Goal: Task Accomplishment & Management: Manage account settings

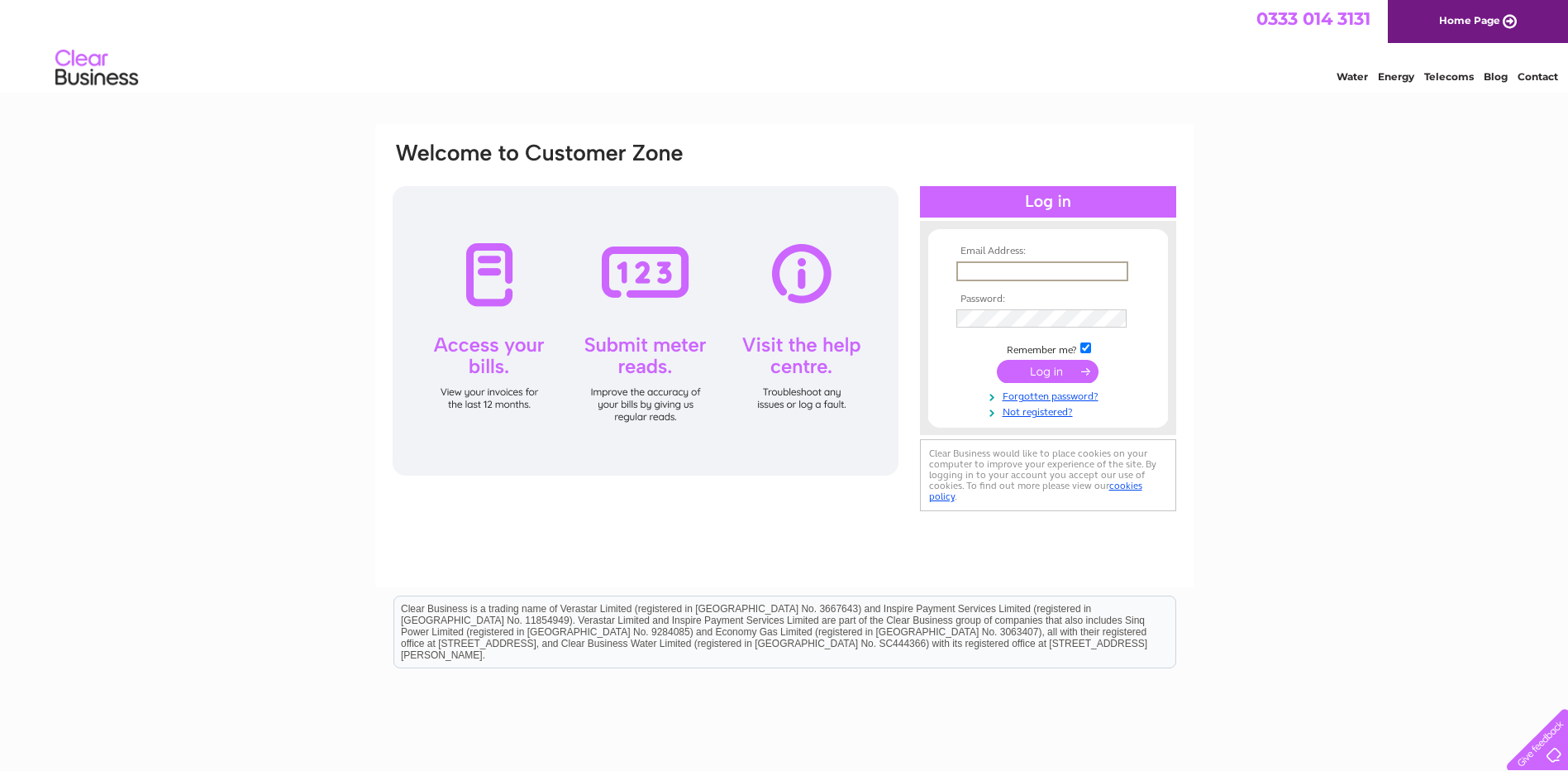
click at [1005, 270] on input "text" at bounding box center [1042, 271] width 172 height 20
type input "nhsh.gp56006-admin@nhs.scot"
click at [997, 360] on input "submit" at bounding box center [1048, 371] width 102 height 23
click at [1050, 366] on input "submit" at bounding box center [1048, 371] width 102 height 23
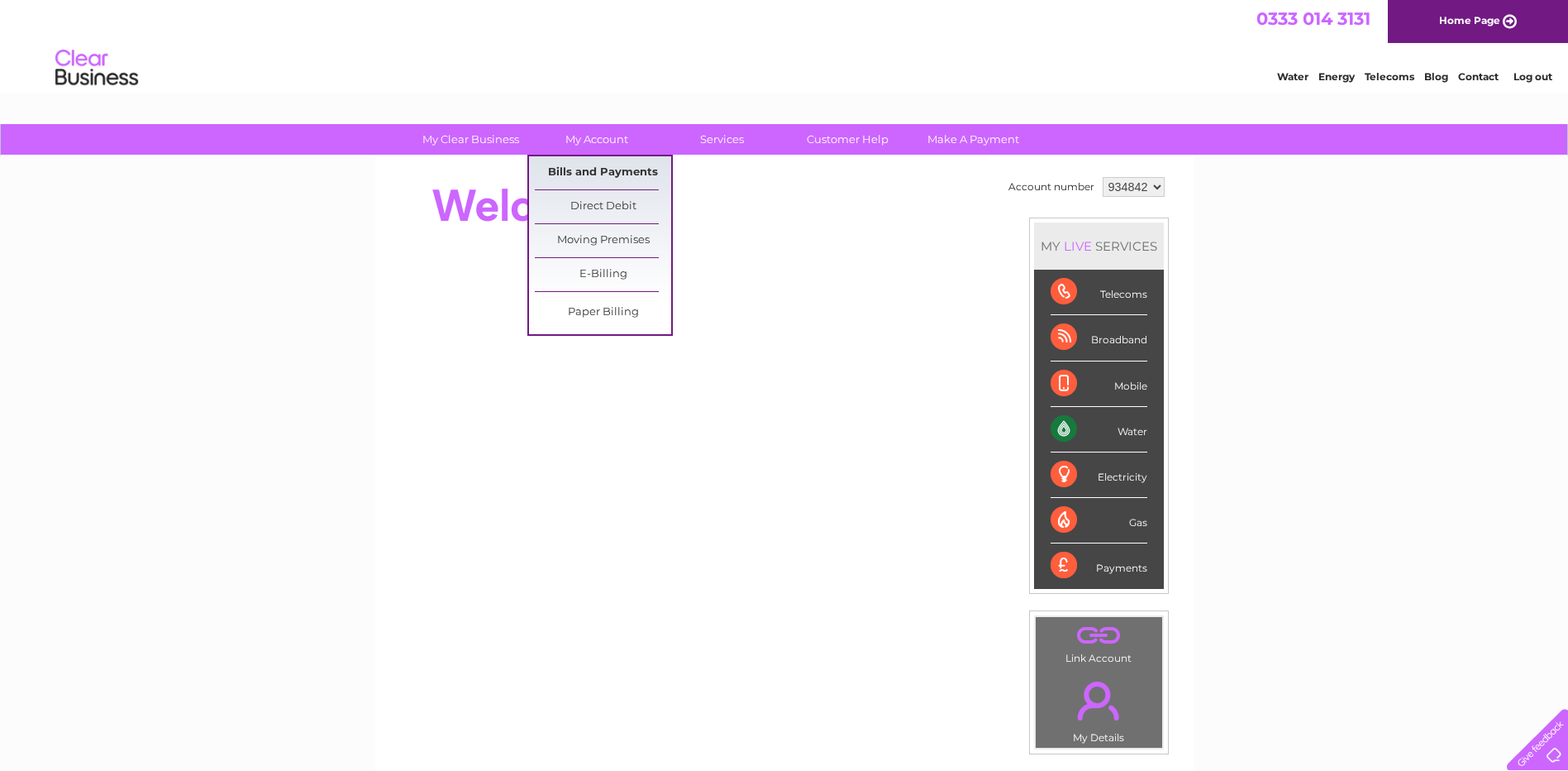
click at [601, 168] on link "Bills and Payments" at bounding box center [603, 173] width 136 height 33
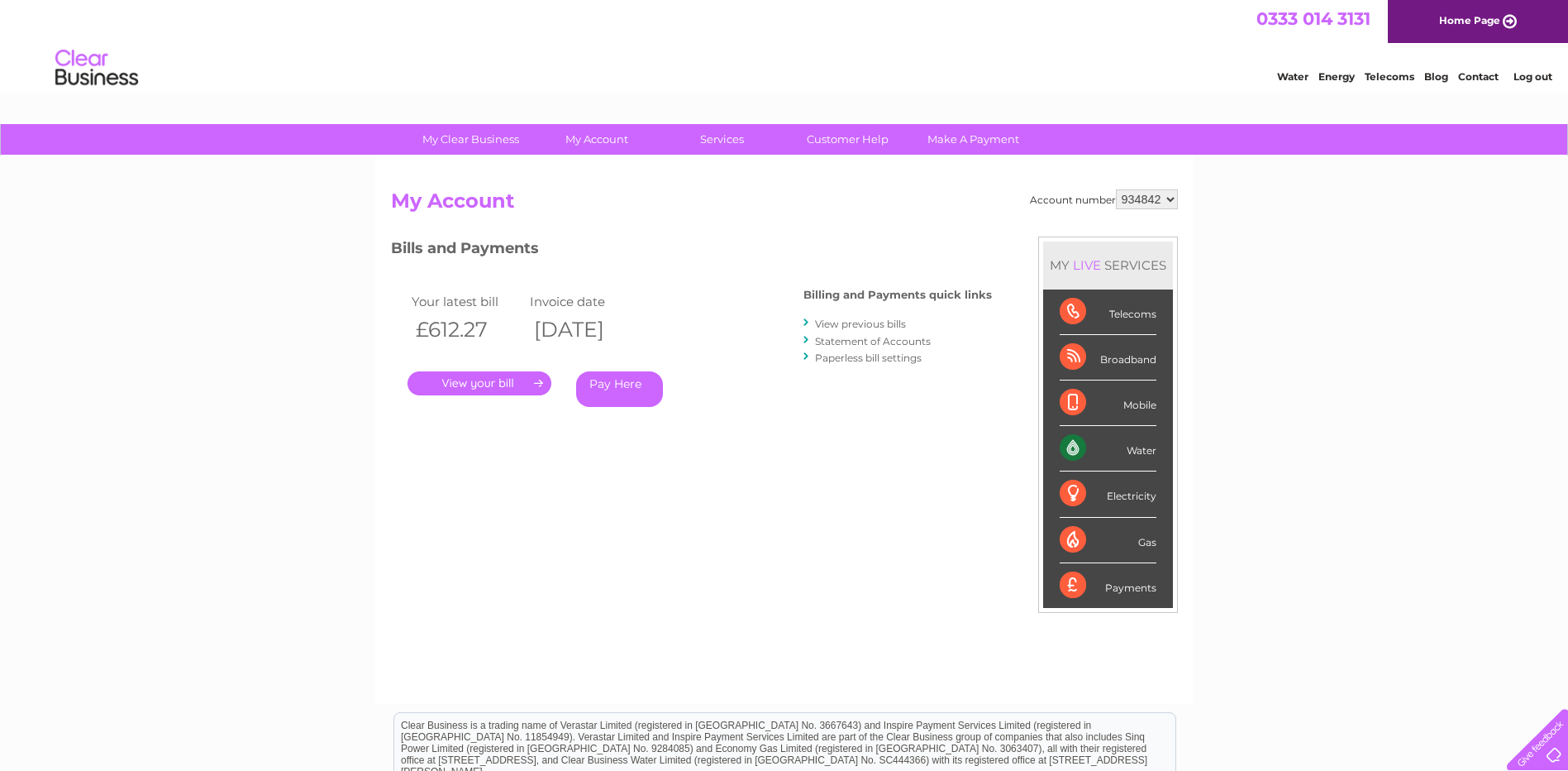
click at [479, 380] on link "." at bounding box center [479, 383] width 144 height 24
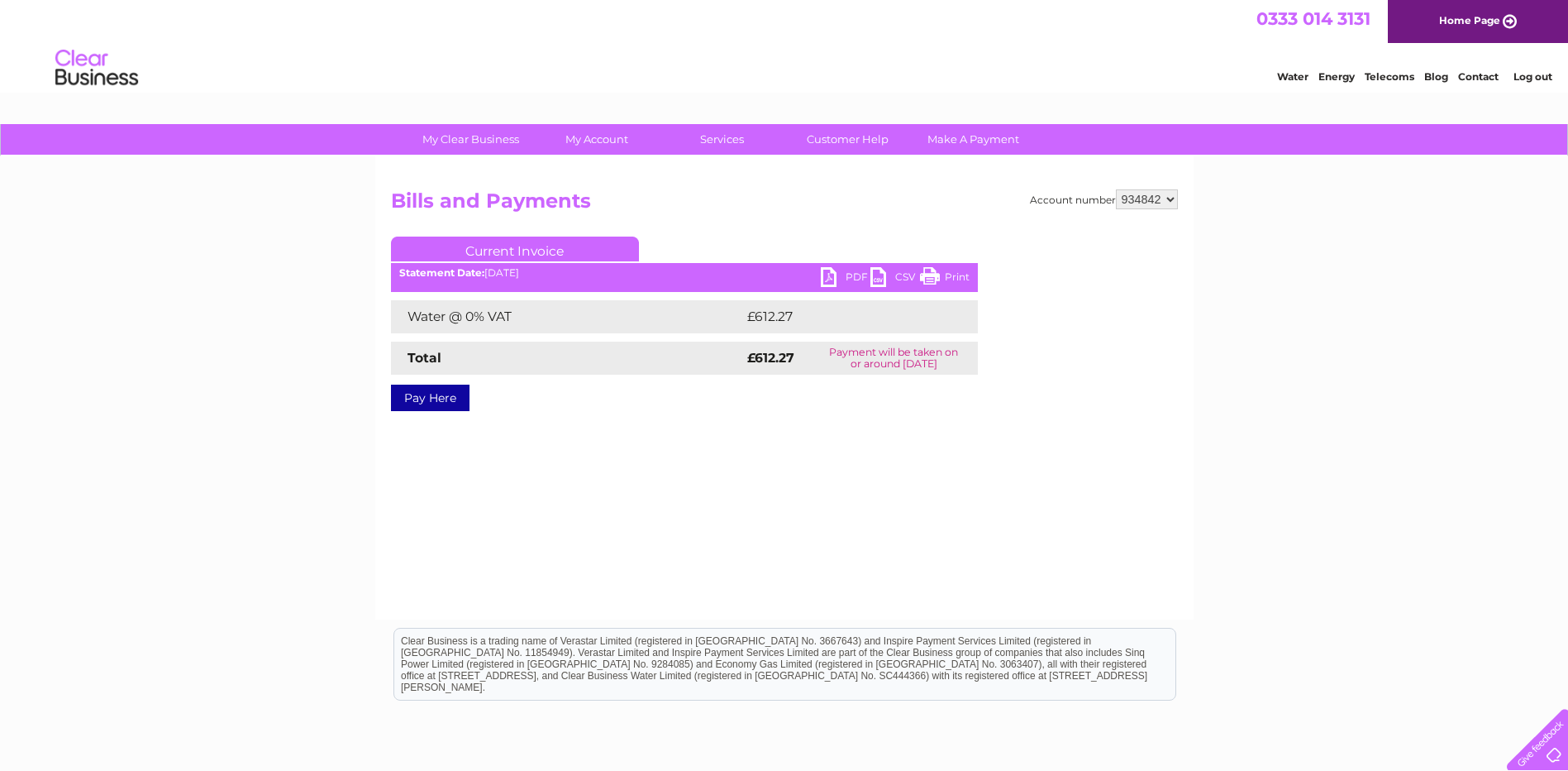
click at [854, 270] on link "PDF" at bounding box center [846, 279] width 50 height 24
